Goal: Transaction & Acquisition: Purchase product/service

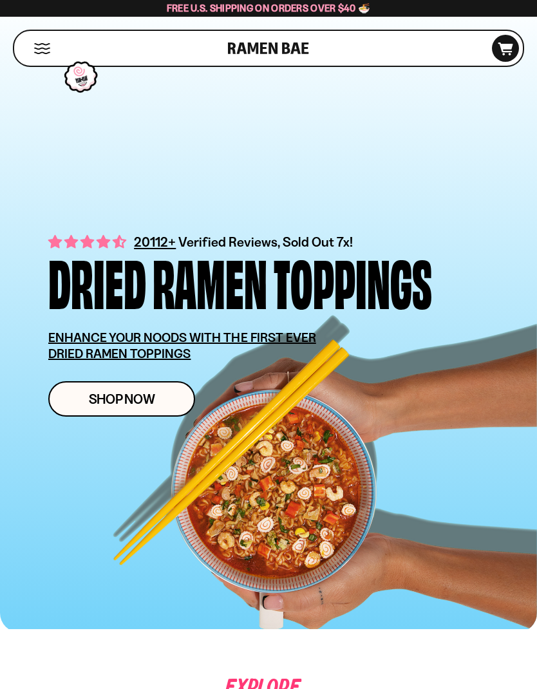
click at [140, 400] on span "Shop Now" at bounding box center [122, 399] width 66 height 14
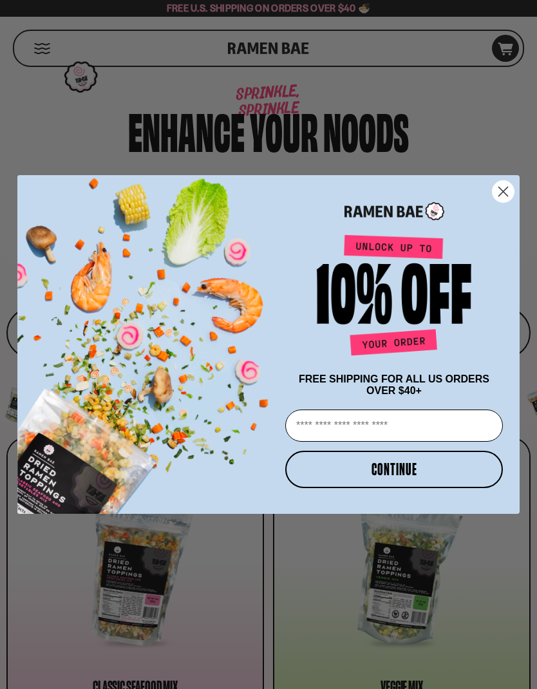
click at [500, 190] on circle "Close dialog" at bounding box center [502, 191] width 21 height 21
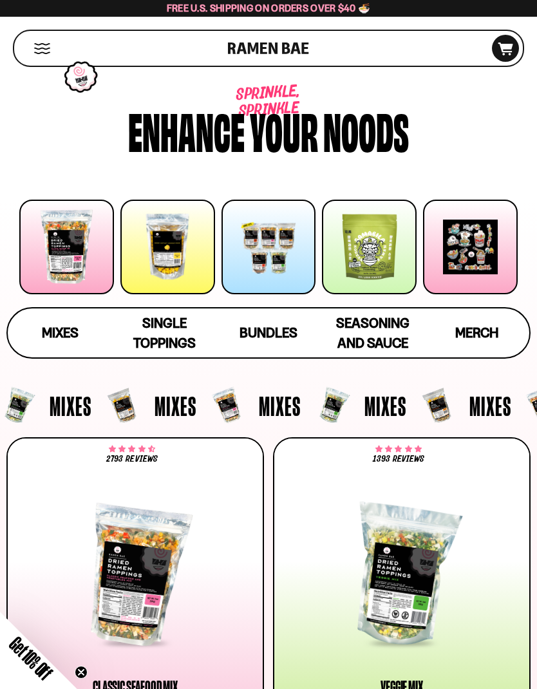
click at [172, 250] on div at bounding box center [167, 246] width 95 height 95
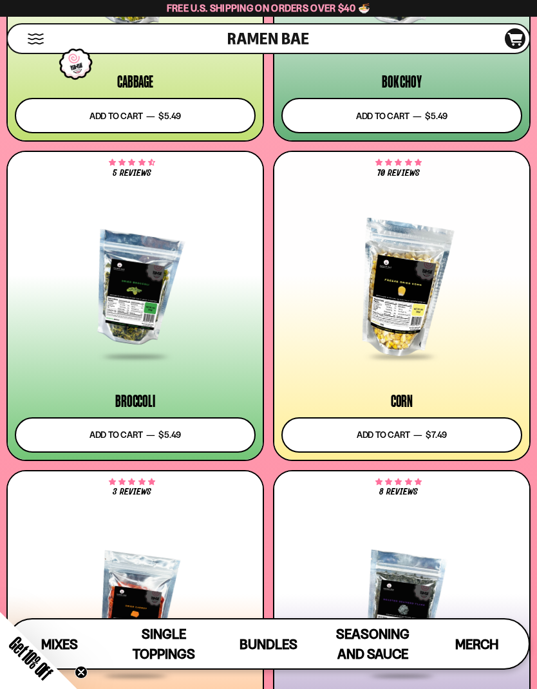
scroll to position [3514, 0]
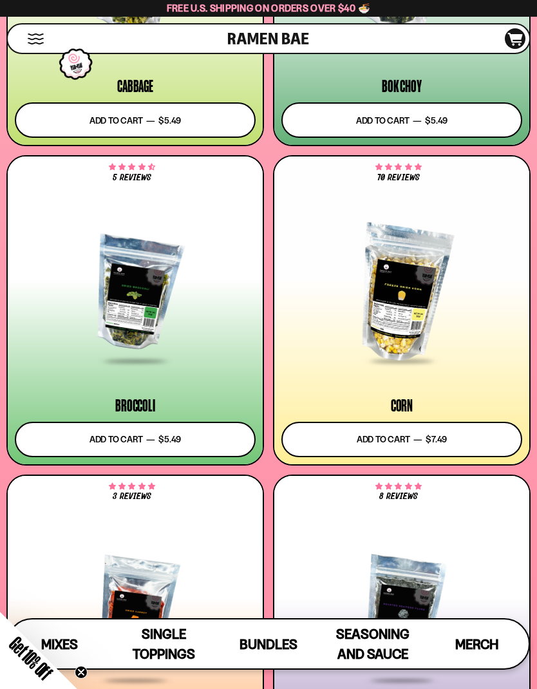
click at [426, 438] on button "Add to cart Add — Regular price $7.49 Regular price Sale price $7.49 Unit price…" at bounding box center [401, 439] width 241 height 35
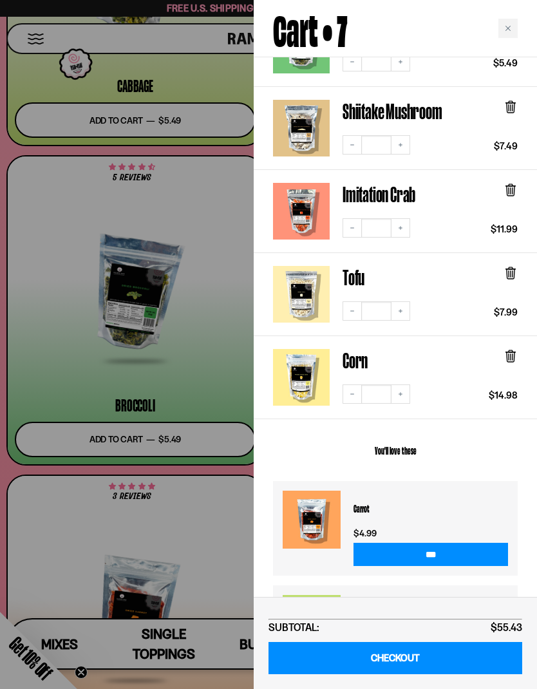
click at [348, 390] on icon "Decrease quantity" at bounding box center [352, 394] width 8 height 8
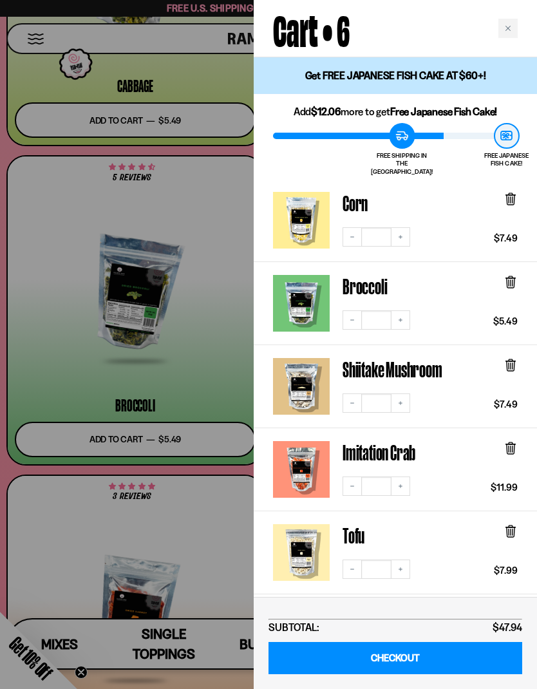
scroll to position [0, 0]
click at [245, 505] on div at bounding box center [268, 344] width 537 height 689
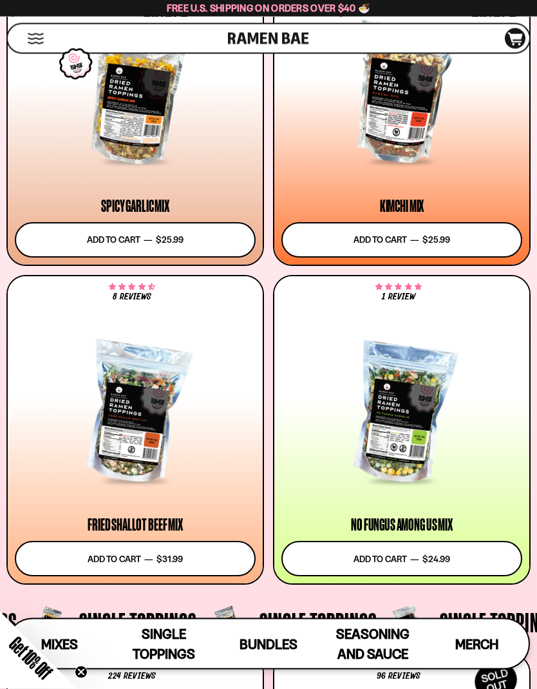
scroll to position [784, 0]
click at [149, 428] on div at bounding box center [135, 413] width 241 height 138
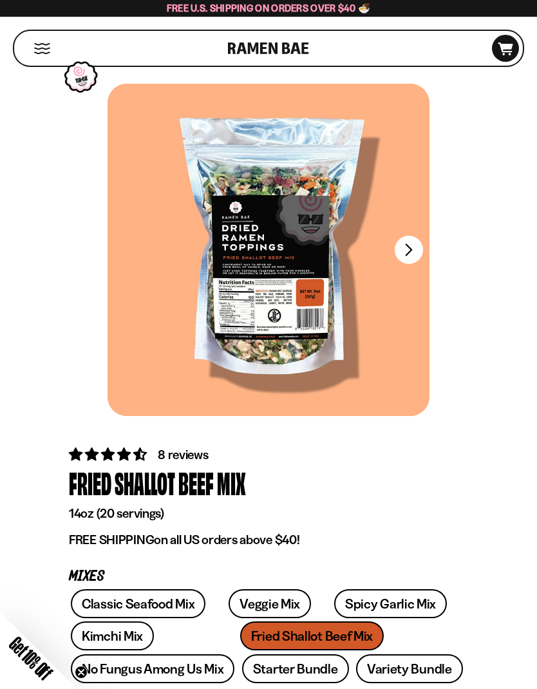
click at [411, 251] on button "FADCB6FD-DFAB-4417-9F21-029242090B77" at bounding box center [408, 250] width 28 height 28
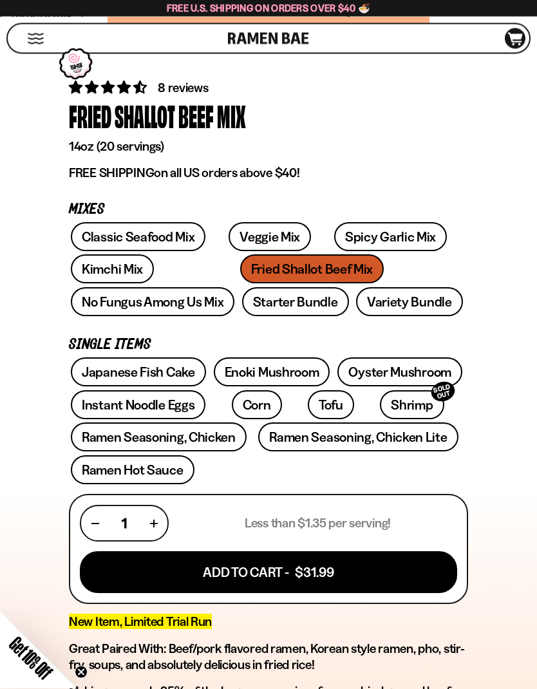
scroll to position [382, 0]
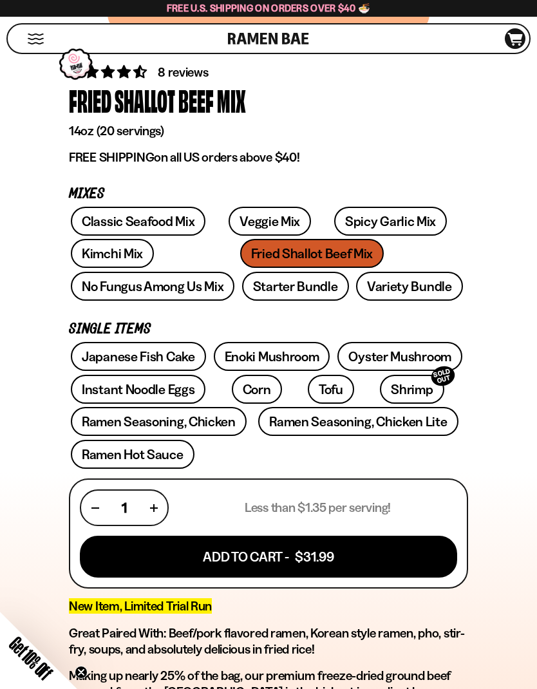
click at [314, 556] on button "Add To Cart - $31.99" at bounding box center [268, 556] width 377 height 42
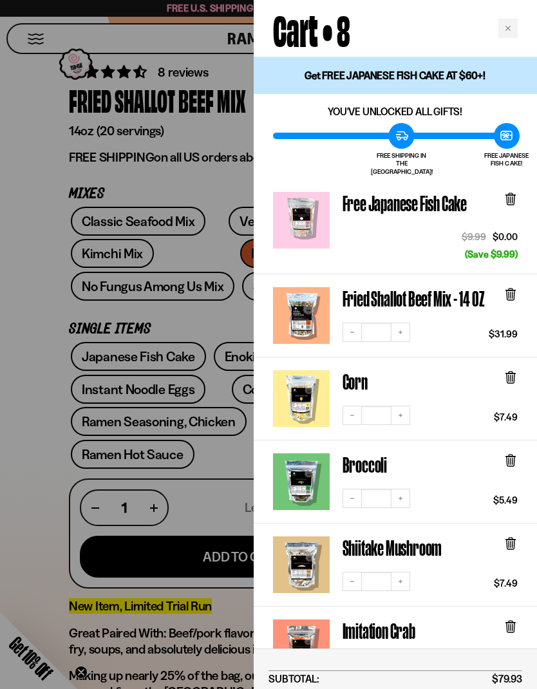
scroll to position [0, 0]
click at [19, 487] on div at bounding box center [268, 344] width 537 height 689
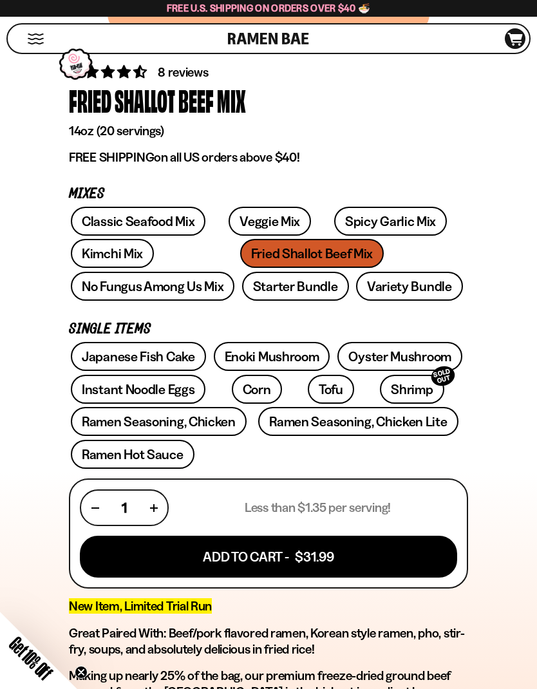
click at [242, 283] on link "Starter Bundle" at bounding box center [295, 286] width 107 height 29
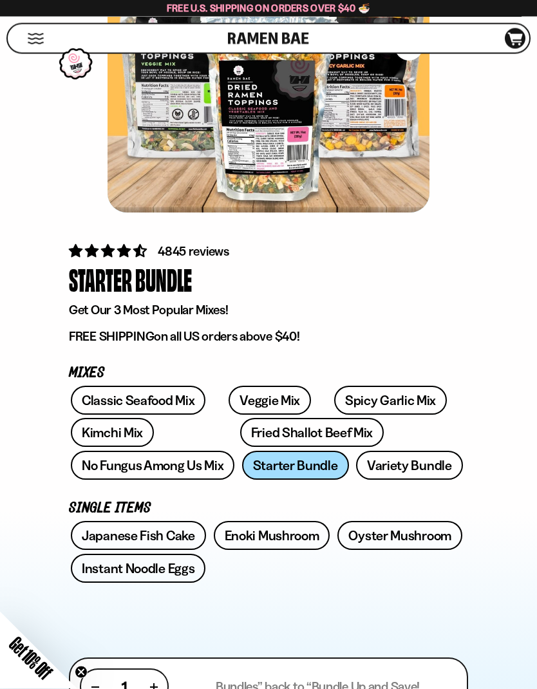
scroll to position [203, 0]
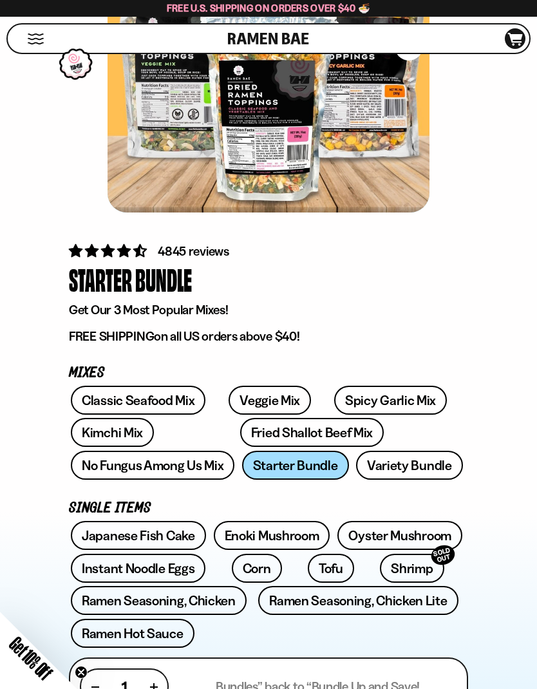
click at [356, 463] on link "Variety Bundle" at bounding box center [409, 464] width 107 height 29
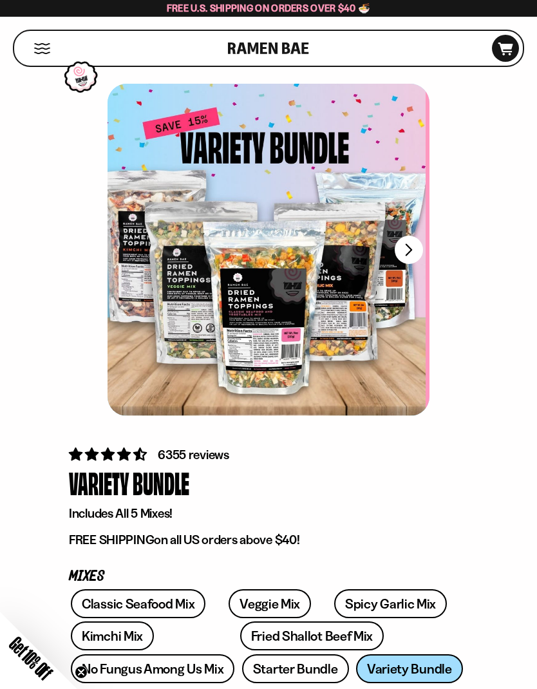
click at [259, 301] on div at bounding box center [265, 250] width 322 height 332
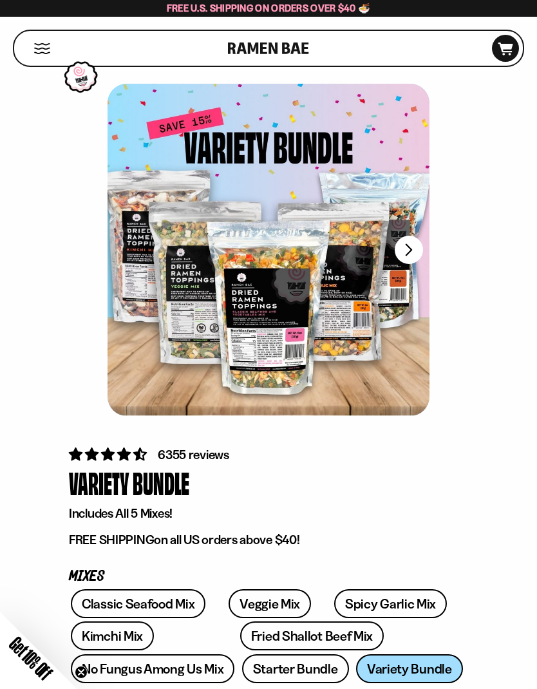
click at [408, 250] on button "FADCB6FD-DFAB-4417-9F21-029242090B77" at bounding box center [408, 250] width 28 height 28
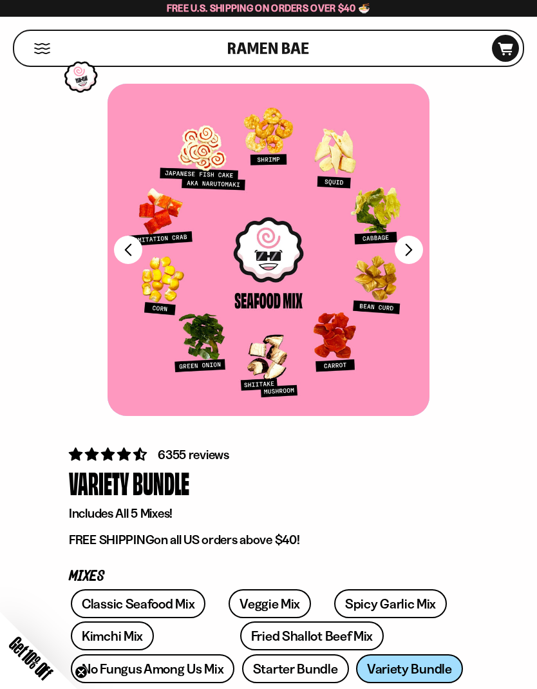
click at [423, 254] on div at bounding box center [268, 250] width 322 height 332
click at [410, 255] on button "FADCB6FD-DFAB-4417-9F21-029242090B77" at bounding box center [408, 250] width 28 height 28
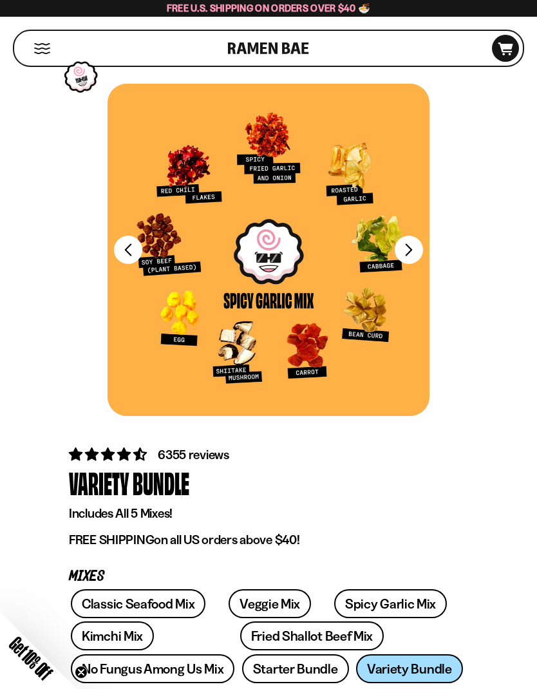
click at [420, 248] on button "FADCB6FD-DFAB-4417-9F21-029242090B77" at bounding box center [408, 250] width 28 height 28
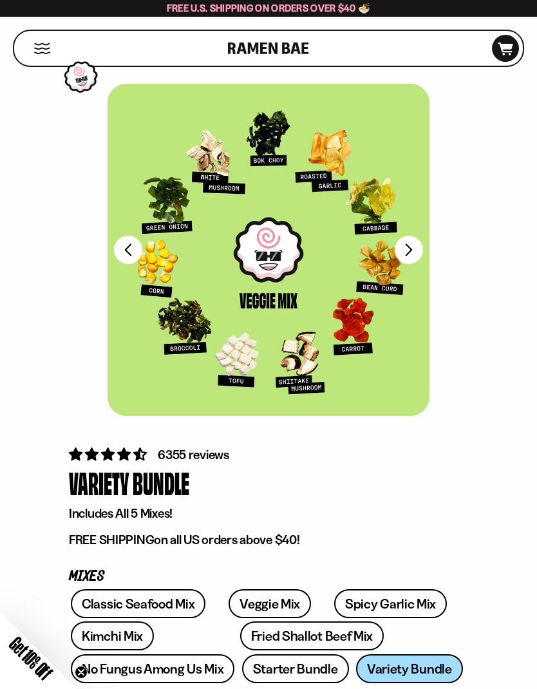
click at [406, 249] on button "FADCB6FD-DFAB-4417-9F21-029242090B77" at bounding box center [408, 250] width 28 height 28
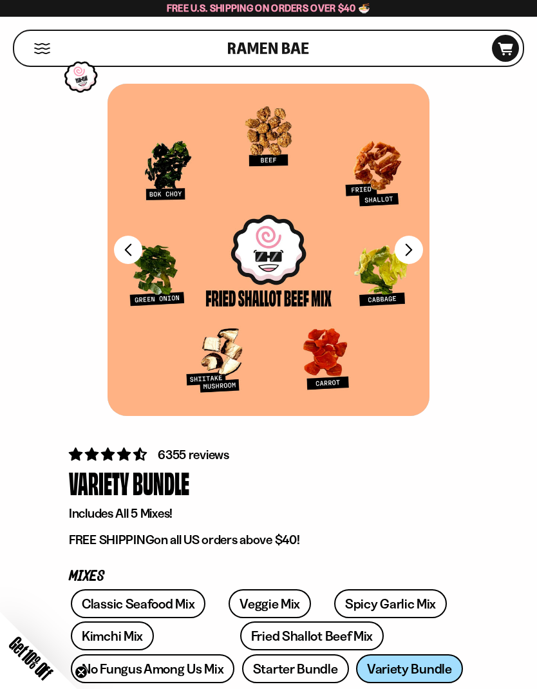
click at [412, 248] on button "FADCB6FD-DFAB-4417-9F21-029242090B77" at bounding box center [408, 250] width 28 height 28
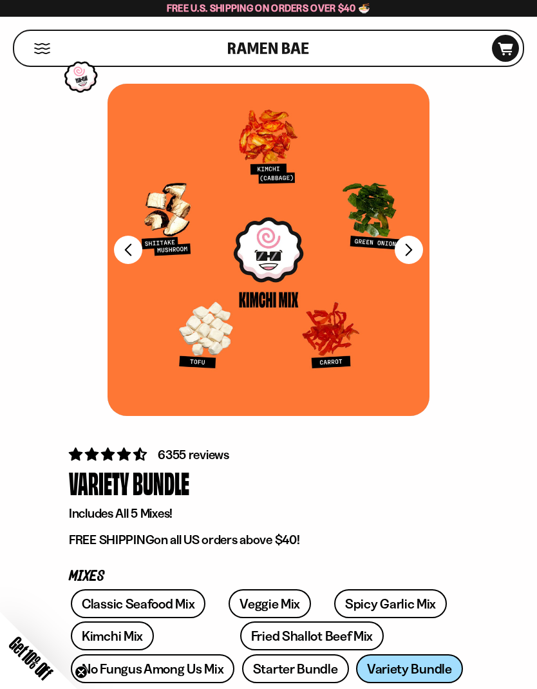
click at [505, 48] on icon at bounding box center [505, 48] width 15 height 13
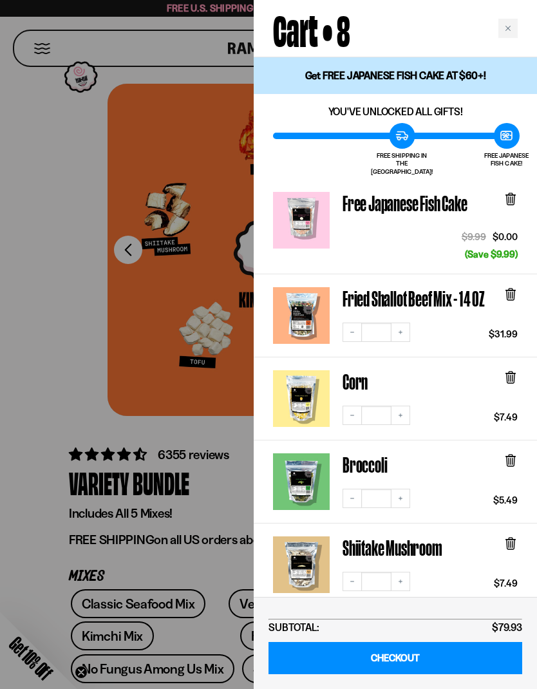
click at [425, 658] on link "CHECKOUT" at bounding box center [395, 658] width 254 height 33
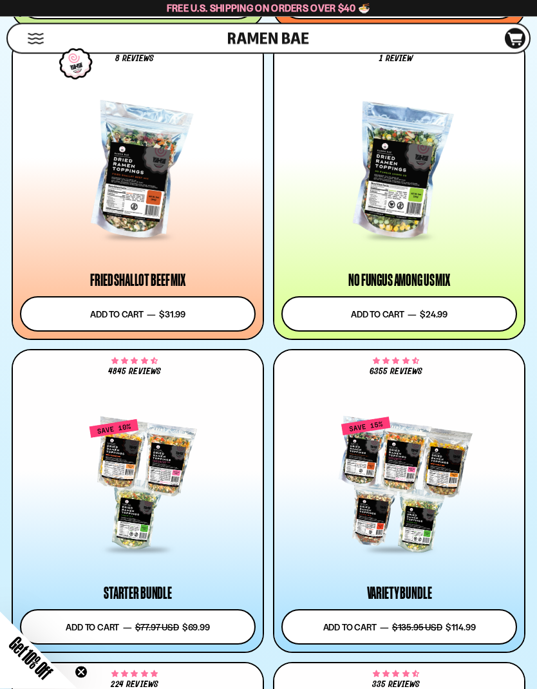
scroll to position [1368, 0]
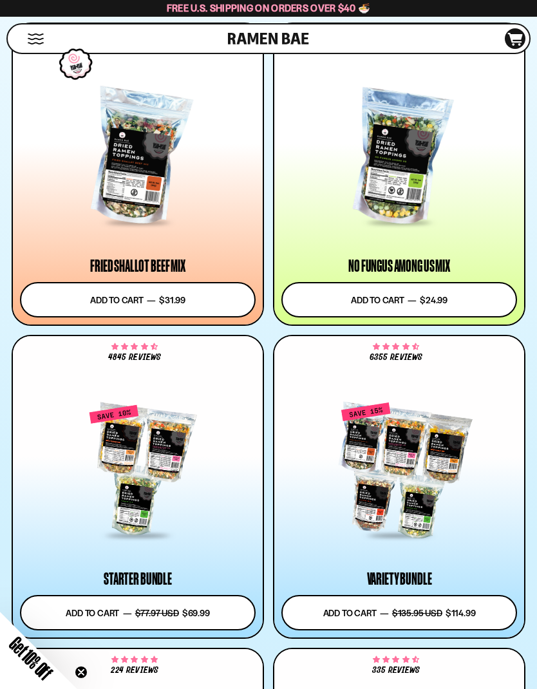
click at [32, 683] on span "Get 10% Off" at bounding box center [31, 658] width 50 height 50
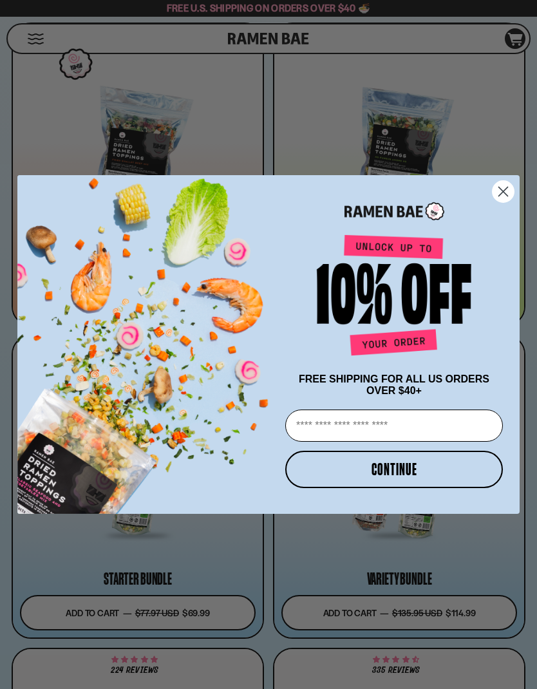
click at [389, 441] on input "Email" at bounding box center [394, 425] width 218 height 32
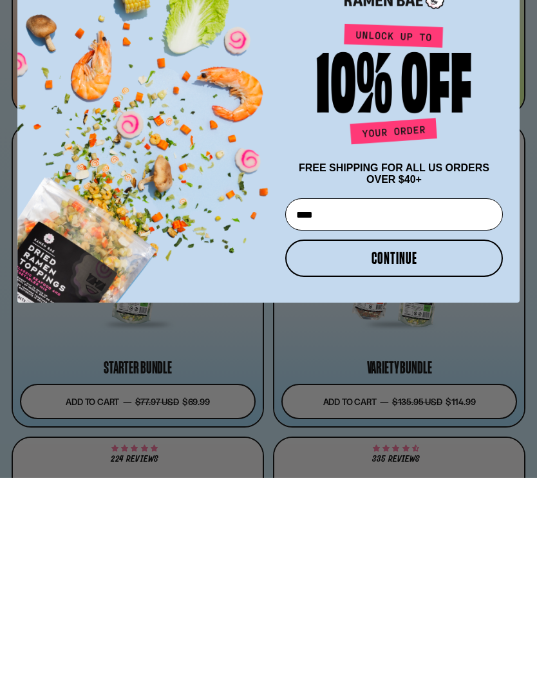
type input "**********"
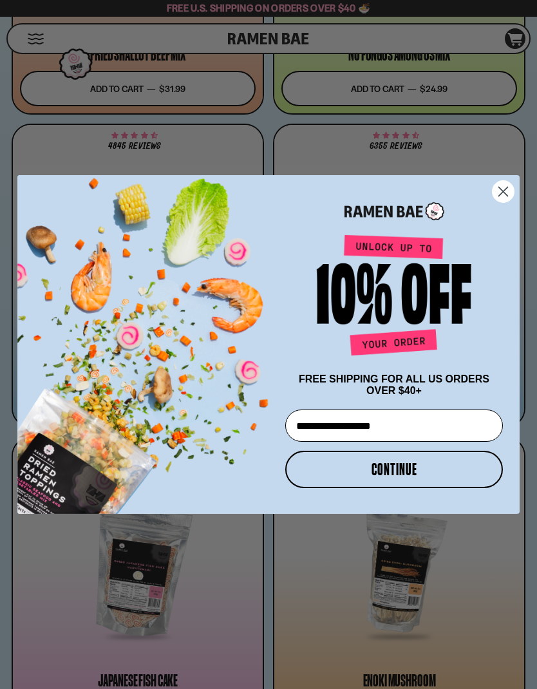
click at [411, 488] on button "CONTINUE" at bounding box center [394, 468] width 218 height 37
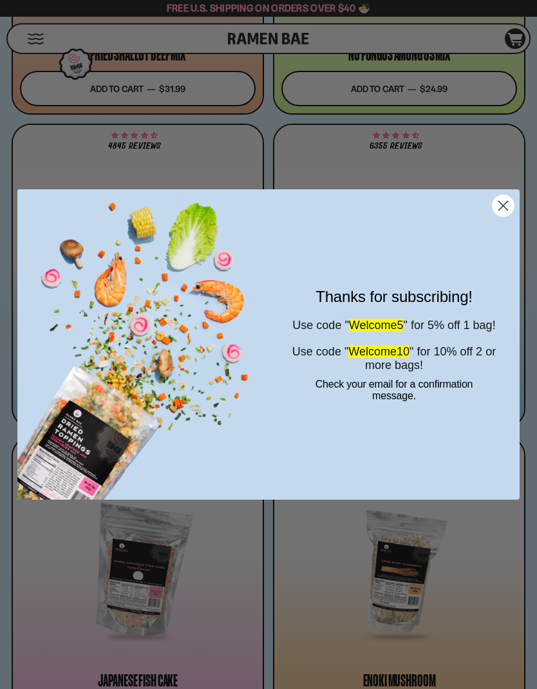
click at [508, 216] on circle "Close dialog" at bounding box center [502, 205] width 21 height 21
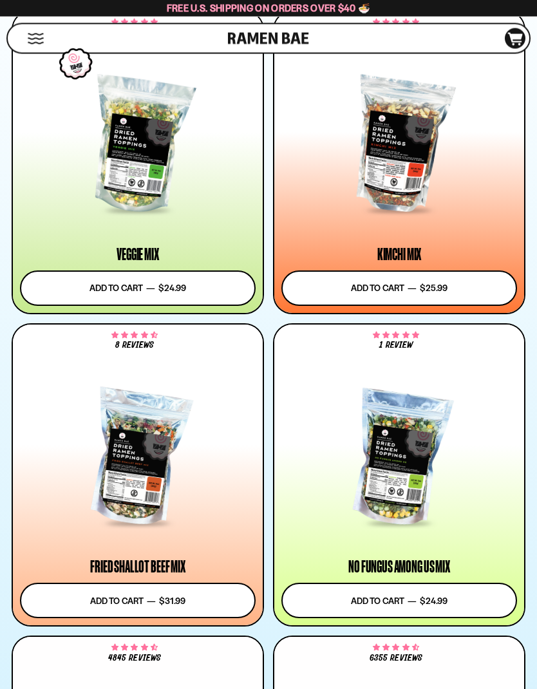
scroll to position [1068, 0]
click at [518, 42] on icon at bounding box center [515, 39] width 15 height 13
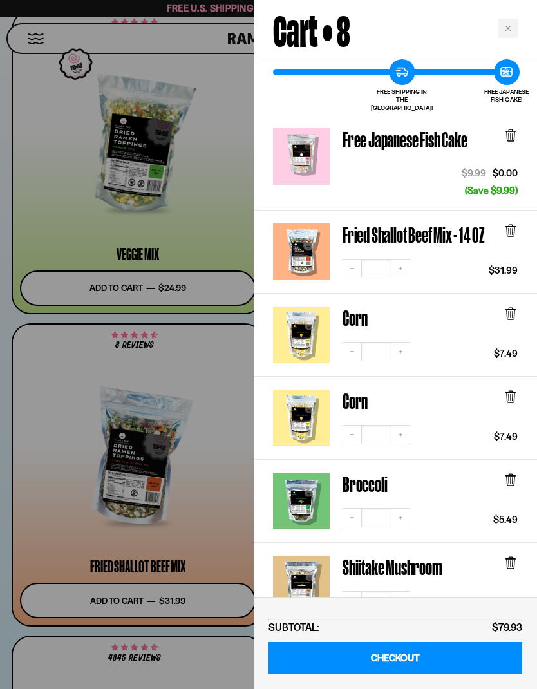
click at [416, 657] on link "CHECKOUT" at bounding box center [395, 658] width 254 height 33
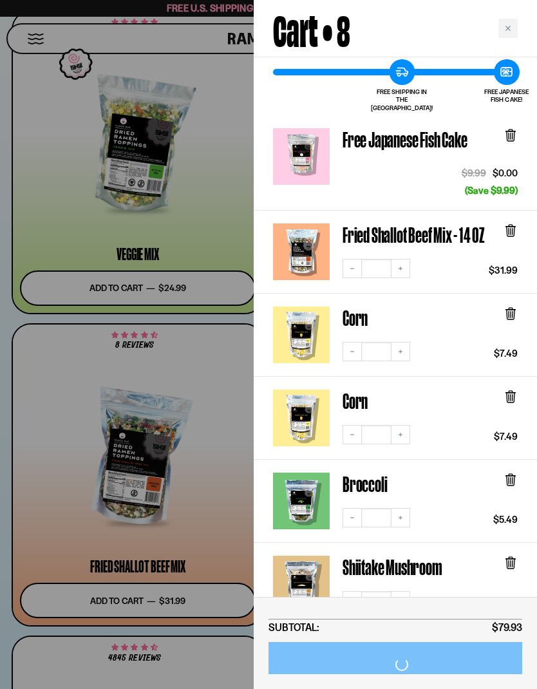
scroll to position [45, 0]
